Goal: Transaction & Acquisition: Download file/media

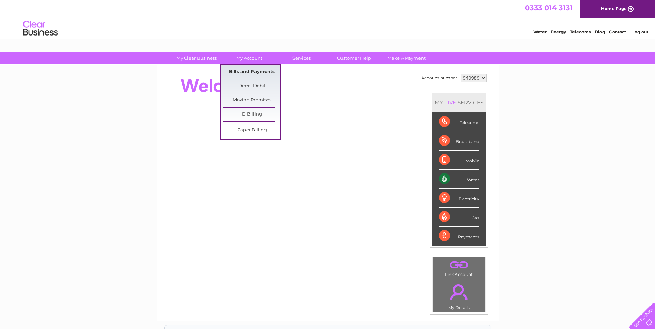
click at [255, 66] on link "Bills and Payments" at bounding box center [251, 72] width 57 height 14
click at [252, 72] on link "Bills and Payments" at bounding box center [251, 72] width 57 height 14
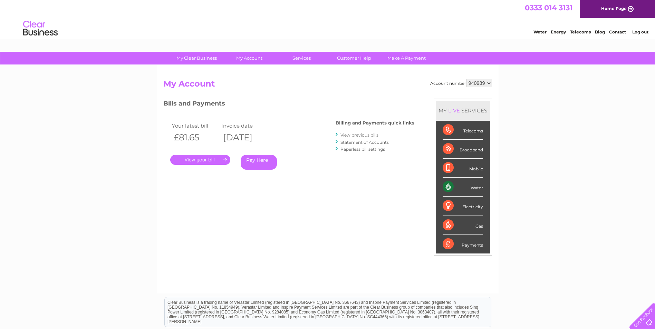
click at [366, 133] on link "View previous bills" at bounding box center [359, 135] width 38 height 5
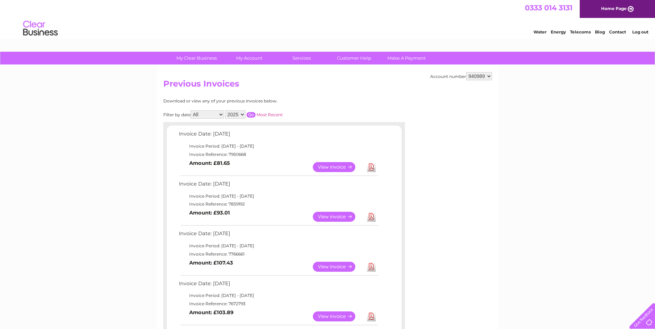
click at [370, 217] on link "Download" at bounding box center [371, 217] width 9 height 10
click at [375, 168] on link "Download" at bounding box center [371, 167] width 9 height 10
